Goal: Understand process/instructions: Learn how to perform a task or action

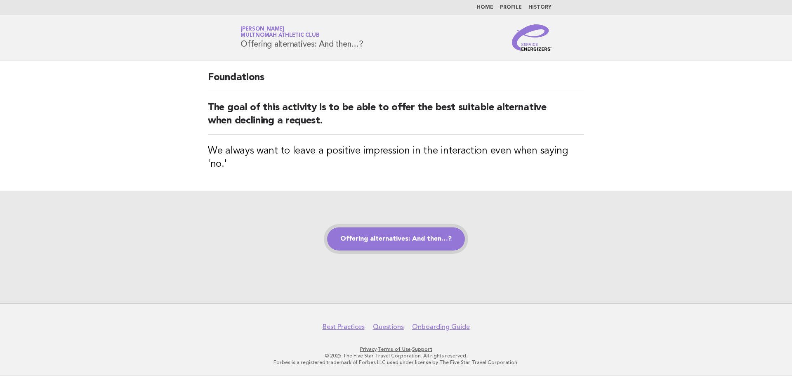
click at [393, 236] on link "Offering alternatives: And then…?" at bounding box center [396, 238] width 138 height 23
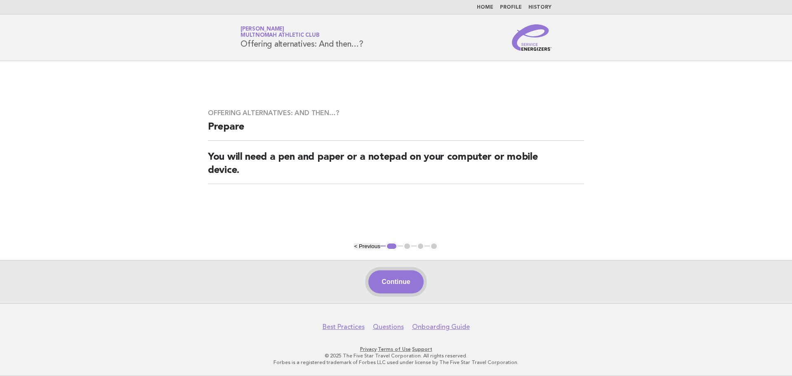
click at [397, 282] on button "Continue" at bounding box center [395, 281] width 55 height 23
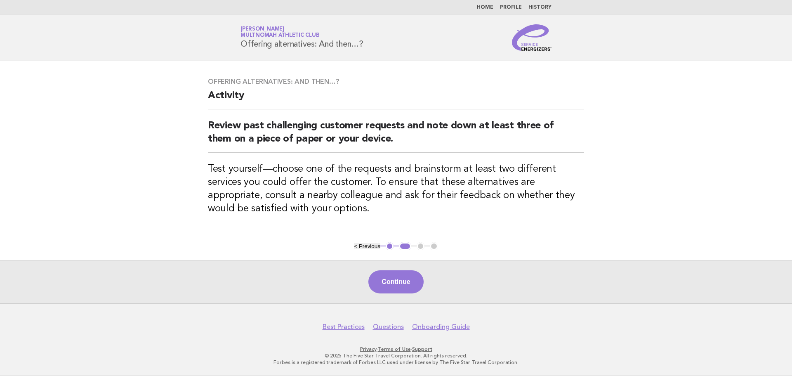
click at [405, 280] on button "Continue" at bounding box center [395, 281] width 55 height 23
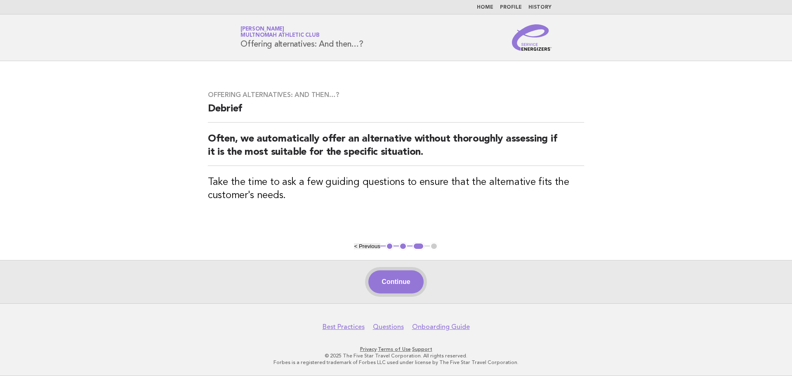
click at [394, 280] on button "Continue" at bounding box center [395, 281] width 55 height 23
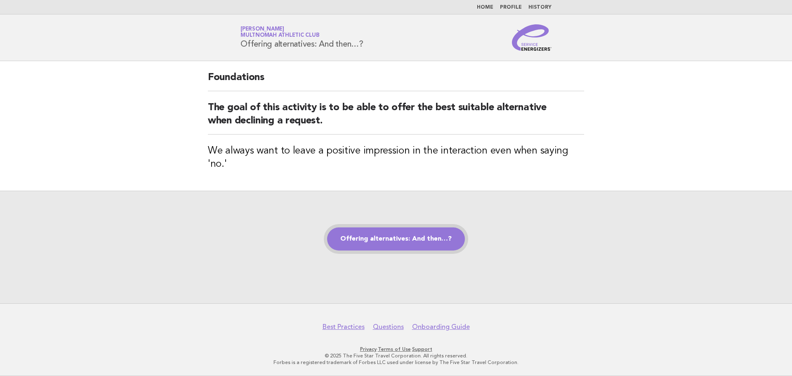
click at [422, 232] on link "Offering alternatives: And then…?" at bounding box center [396, 238] width 138 height 23
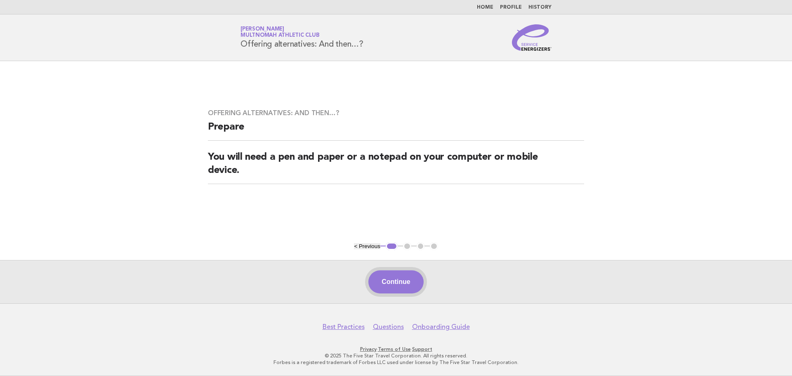
click at [401, 280] on button "Continue" at bounding box center [395, 281] width 55 height 23
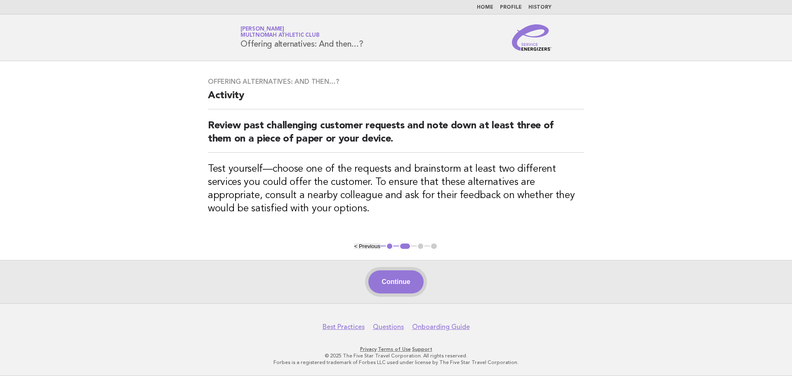
click at [393, 282] on button "Continue" at bounding box center [395, 281] width 55 height 23
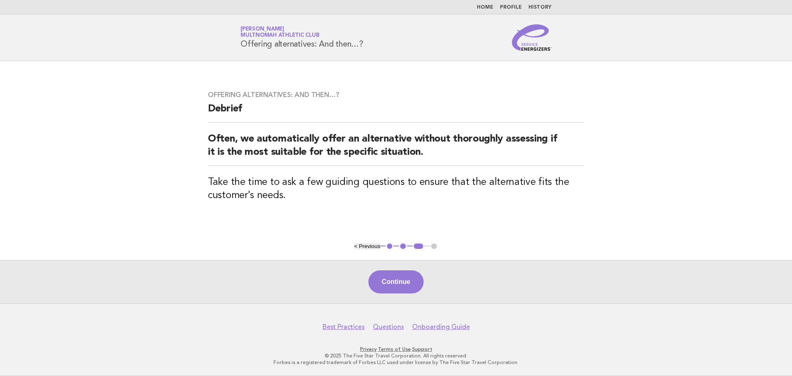
click at [395, 283] on button "Continue" at bounding box center [395, 281] width 55 height 23
